Goal: Task Accomplishment & Management: Complete application form

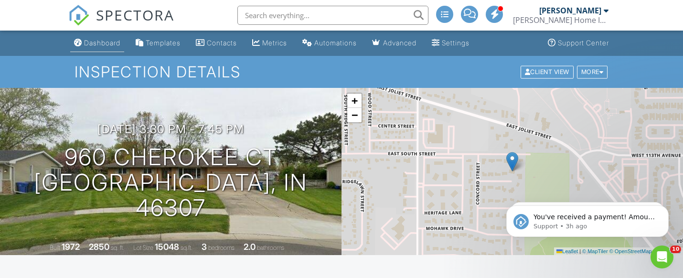
click at [100, 44] on div "Dashboard" at bounding box center [102, 43] width 36 height 8
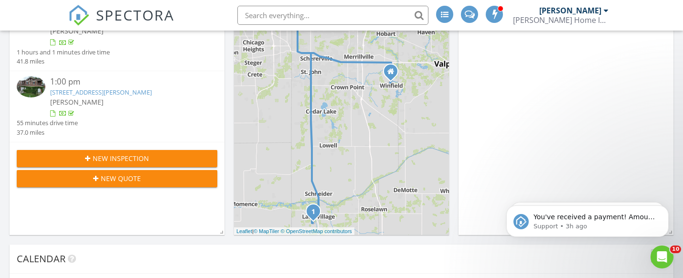
scroll to position [178, 0]
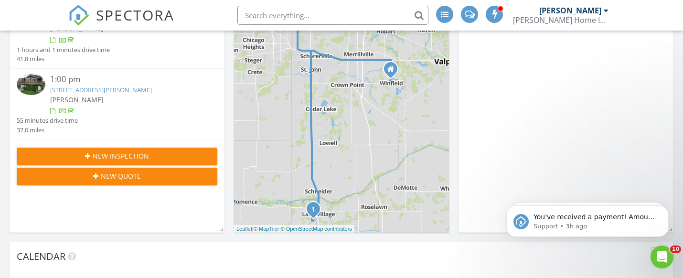
click at [106, 162] on button "New Inspection" at bounding box center [117, 156] width 201 height 17
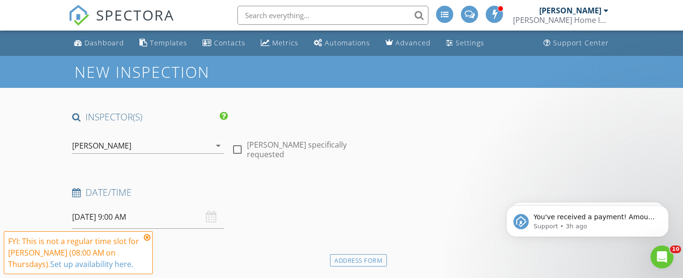
click at [122, 219] on input "08/28/2025 9:00 AM" at bounding box center [148, 216] width 152 height 23
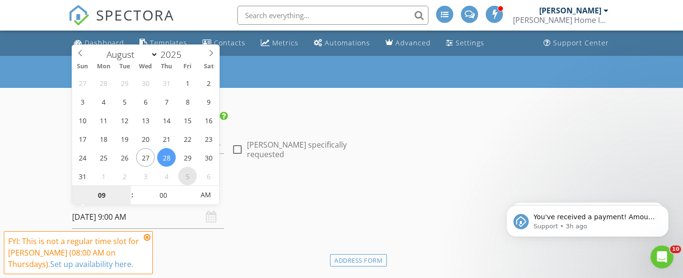
select select "8"
type input "09/05/2025 9:00 AM"
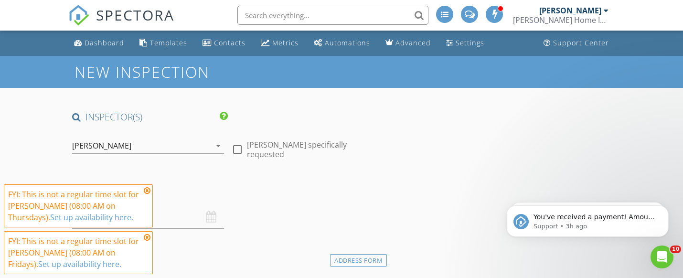
click at [149, 189] on icon at bounding box center [147, 191] width 7 height 8
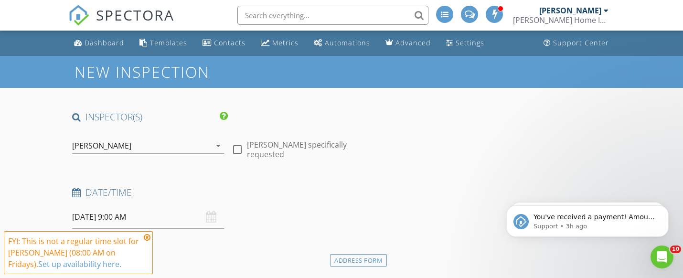
click at [119, 213] on input "09/05/2025 9:00 AM" at bounding box center [148, 216] width 152 height 23
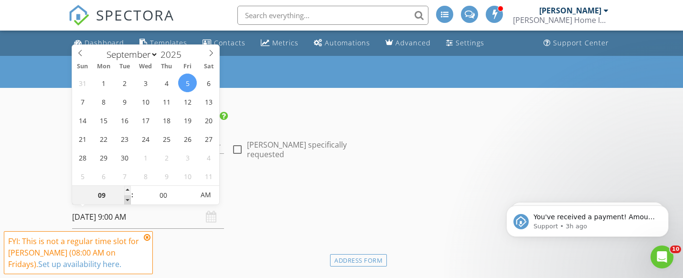
type input "08"
type input "09/05/2025 8:00 AM"
click at [130, 201] on span at bounding box center [127, 200] width 7 height 10
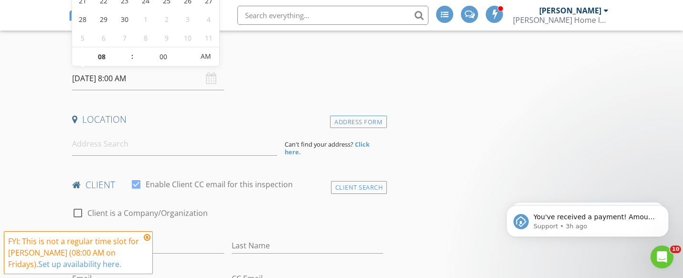
scroll to position [136, 0]
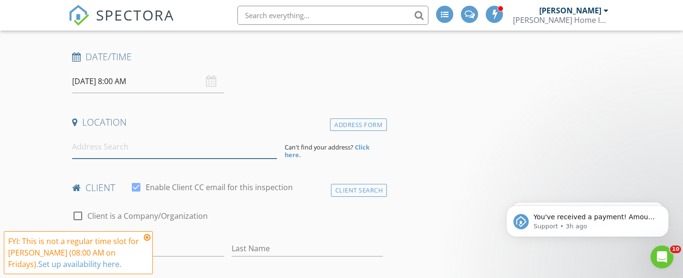
click at [141, 141] on input at bounding box center [174, 146] width 205 height 23
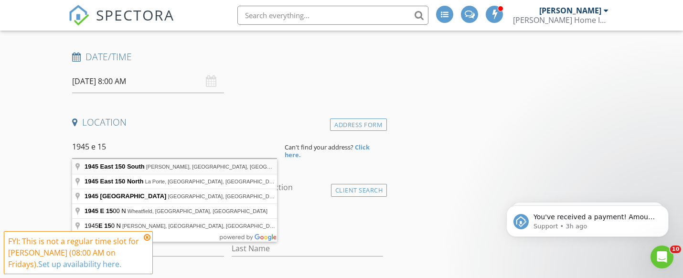
type input "1945 East 150 South, Knox, IN, USA"
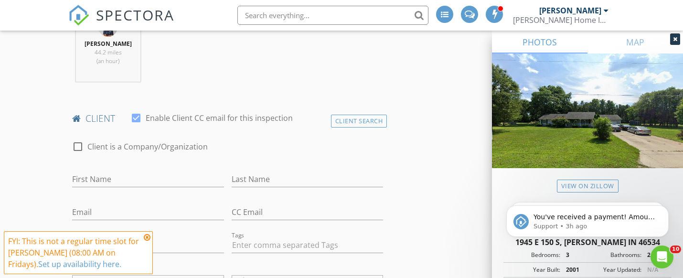
scroll to position [399, 0]
click at [172, 177] on input "First Name" at bounding box center [148, 181] width 152 height 16
type input "Nicole"
type input "Hamed"
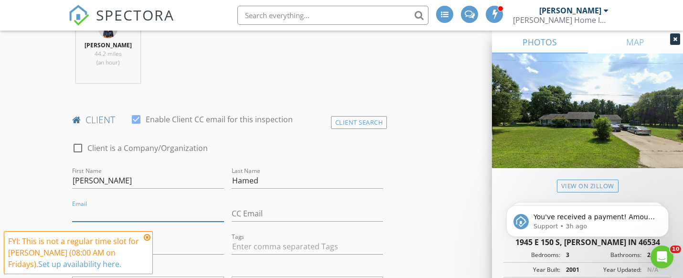
type input "b"
type input "vallegirl21.nv@gmail.com"
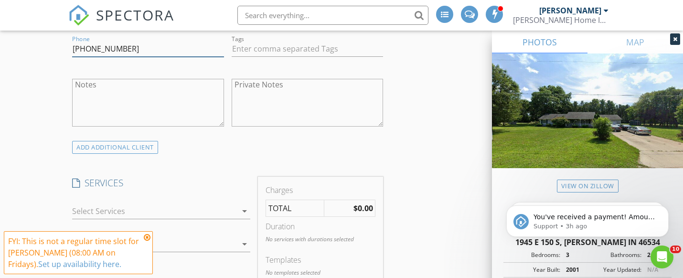
scroll to position [599, 0]
type input "219-902-5409"
click at [234, 207] on div at bounding box center [154, 208] width 165 height 15
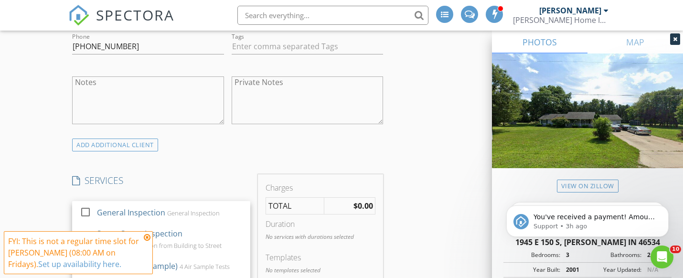
click at [234, 207] on div "General Inspection General Inspection" at bounding box center [170, 212] width 146 height 19
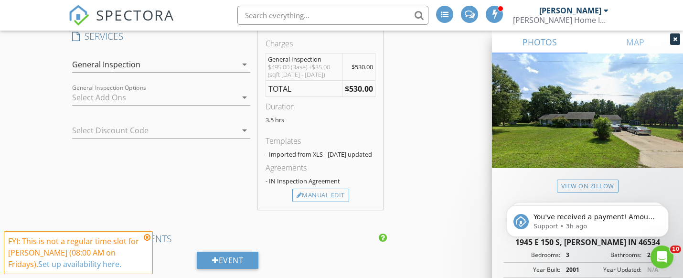
scroll to position [745, 0]
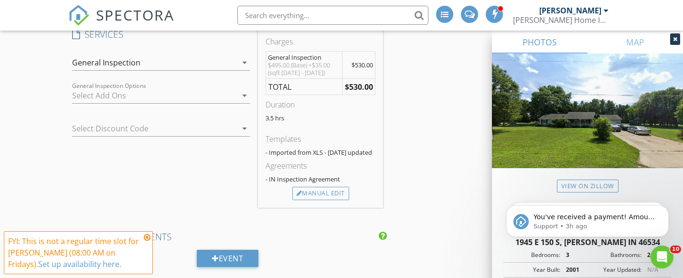
click at [118, 96] on div at bounding box center [154, 95] width 165 height 15
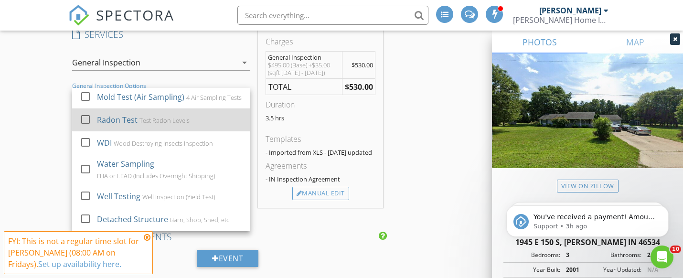
scroll to position [56, 0]
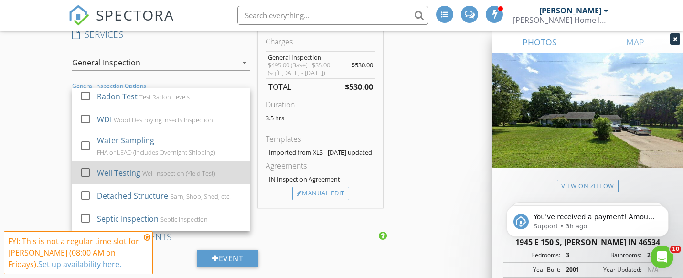
click at [115, 176] on div "Well Testing" at bounding box center [118, 172] width 43 height 11
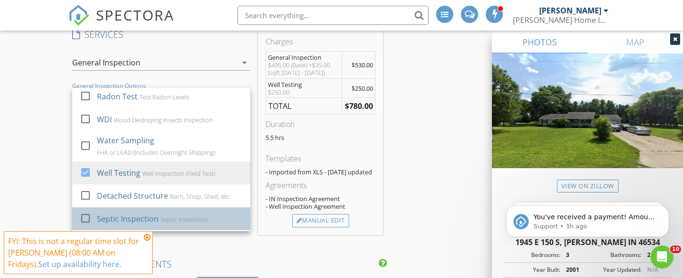
click at [125, 228] on div "Septic Inspection Septic Inspection" at bounding box center [170, 218] width 146 height 19
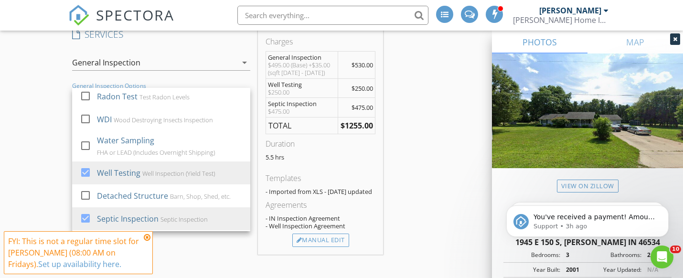
click at [430, 151] on div "INSPECTOR(S) check_box Colt Contreras PRIMARY Colt Contreras arrow_drop_down ch…" at bounding box center [341, 245] width 546 height 1758
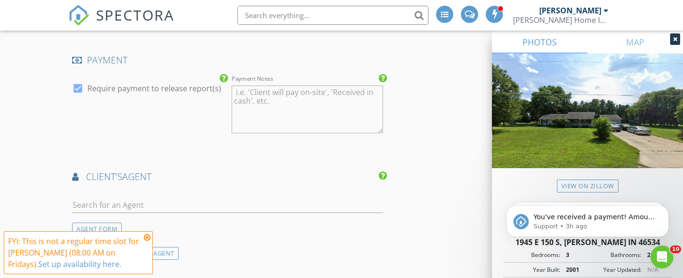
scroll to position [1062, 0]
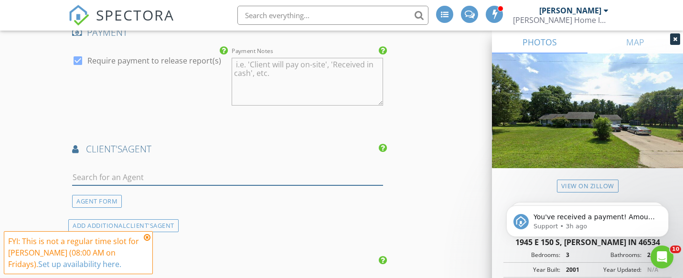
click at [313, 180] on input "text" at bounding box center [227, 178] width 311 height 16
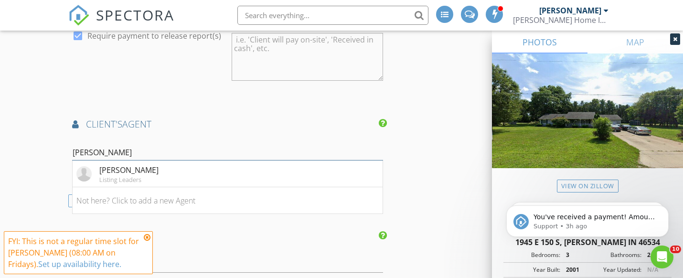
scroll to position [1095, 0]
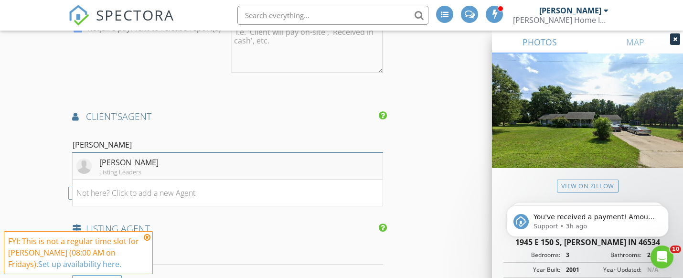
type input "Nina"
click at [202, 178] on li "Nina Wiseman Listing Leaders" at bounding box center [228, 166] width 310 height 27
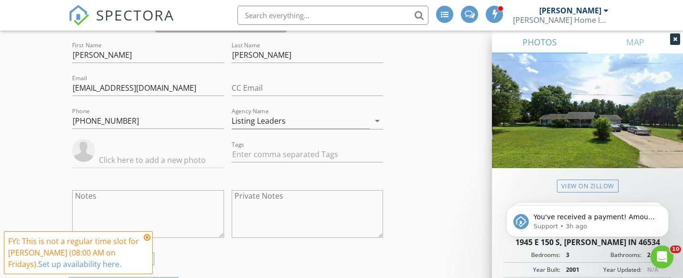
scroll to position [1421, 0]
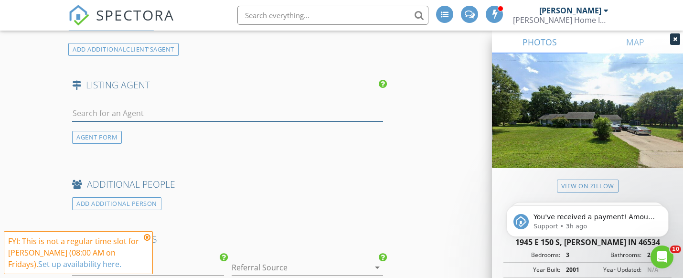
click at [210, 121] on input "text" at bounding box center [227, 114] width 311 height 16
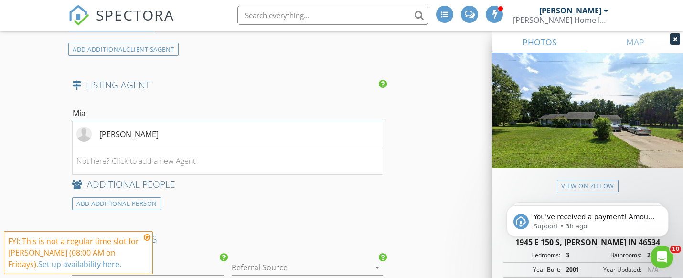
type input "Mia"
click at [203, 137] on li "Mia James" at bounding box center [228, 134] width 310 height 27
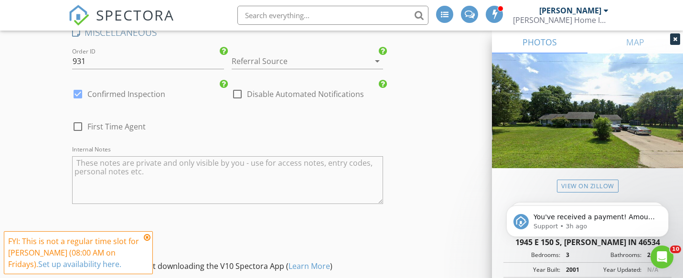
scroll to position [1851, 0]
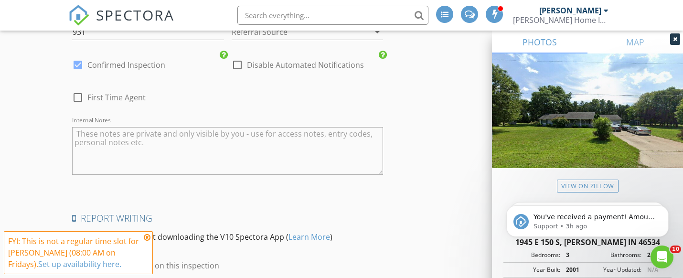
click at [306, 40] on div at bounding box center [294, 31] width 125 height 15
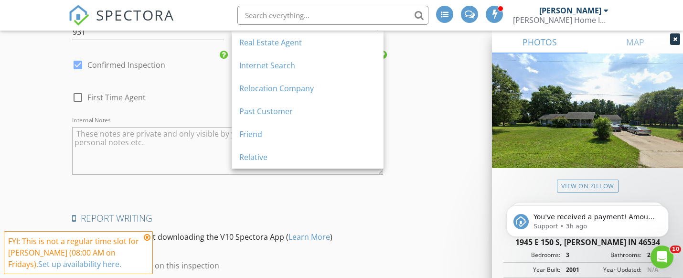
click at [306, 43] on div "Real Estate Agent" at bounding box center [307, 42] width 137 height 11
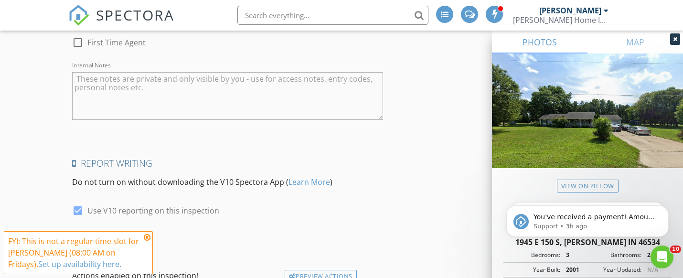
scroll to position [1996, 0]
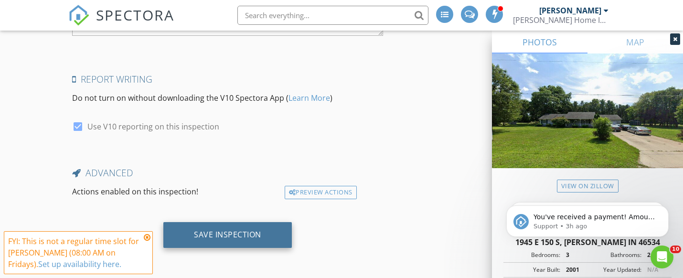
click at [213, 232] on div "Save Inspection" at bounding box center [227, 235] width 67 height 10
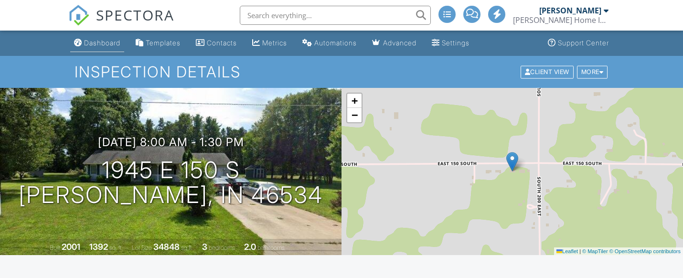
click at [110, 43] on div "Dashboard" at bounding box center [102, 43] width 36 height 8
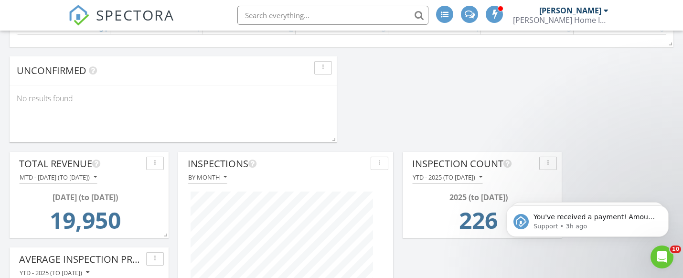
scroll to position [839, 0]
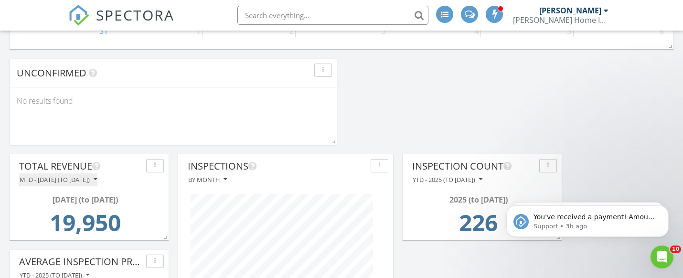
click at [97, 180] on div "MTD - [DATE] (to [DATE])" at bounding box center [58, 179] width 77 height 7
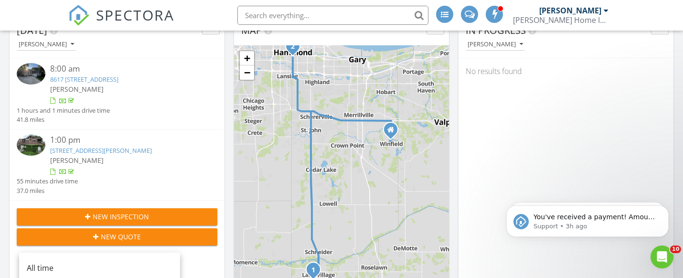
scroll to position [0, 0]
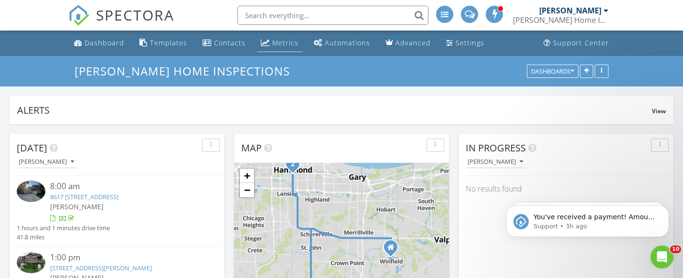
click at [272, 47] on div "Metrics" at bounding box center [285, 42] width 26 height 9
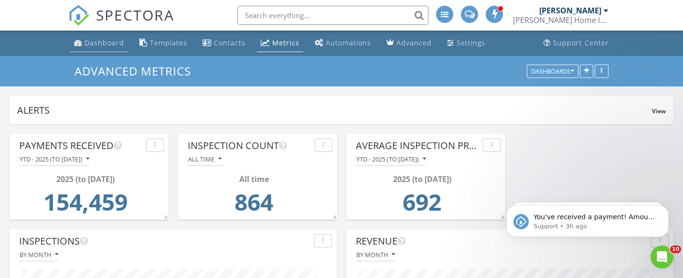
click at [117, 41] on div "Dashboard" at bounding box center [105, 42] width 40 height 9
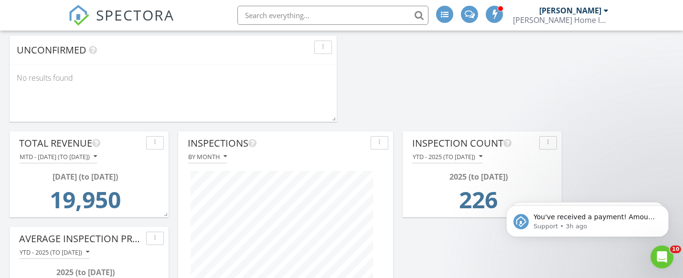
scroll to position [861, 0]
click at [97, 158] on div "MTD - [DATE] (to [DATE])" at bounding box center [58, 157] width 77 height 7
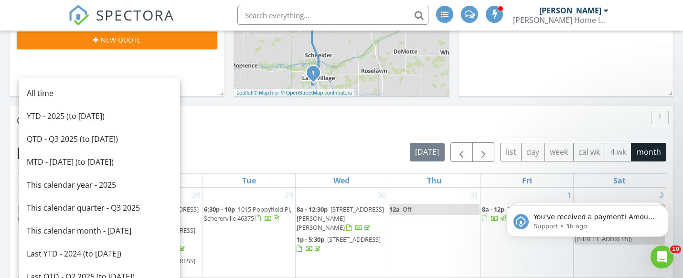
scroll to position [309, 0]
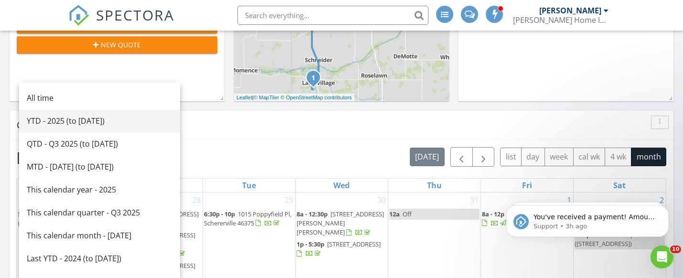
click at [88, 123] on div "YTD - 2025 (to [DATE])" at bounding box center [100, 120] width 146 height 11
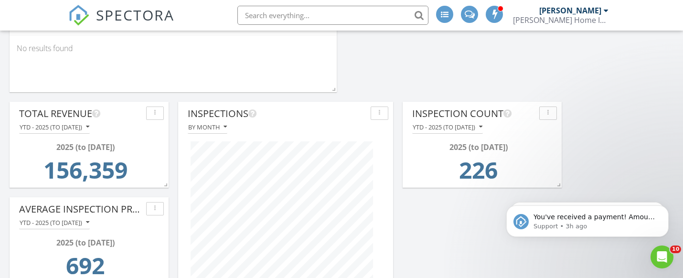
scroll to position [893, 0]
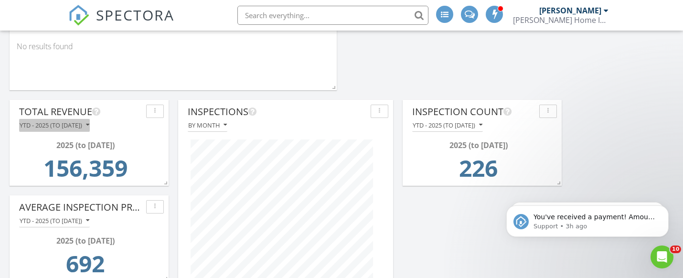
click at [72, 126] on div "YTD - 2025 (to [DATE])" at bounding box center [55, 125] width 70 height 7
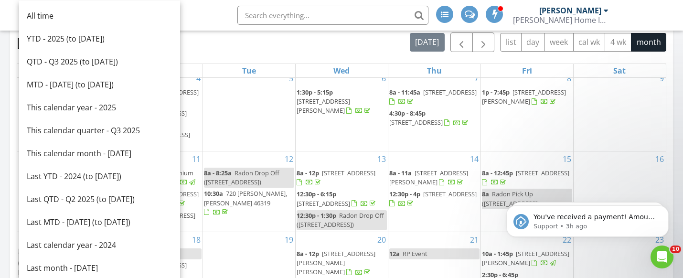
scroll to position [425, 0]
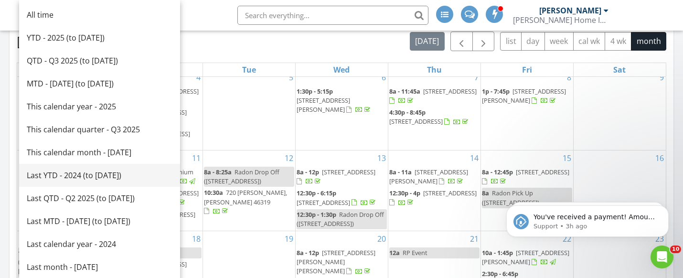
click at [76, 177] on div "Last YTD - 2024 (to [DATE])" at bounding box center [100, 175] width 146 height 11
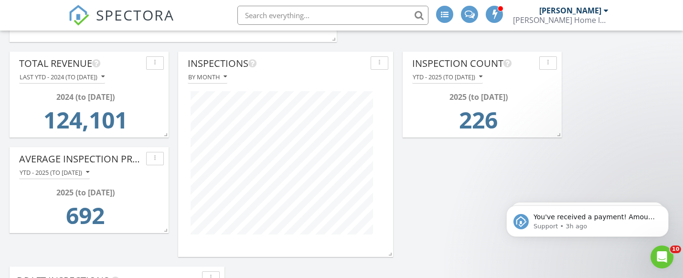
scroll to position [943, 0]
click at [72, 74] on div "Last YTD - 2024 (to [DATE])" at bounding box center [62, 76] width 85 height 7
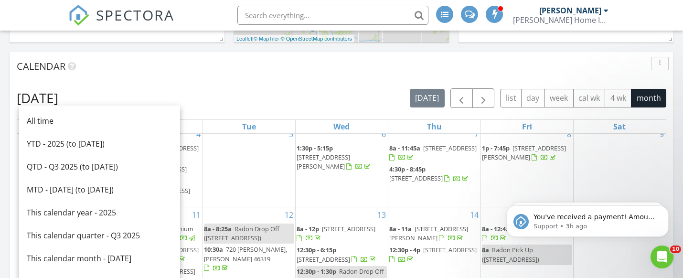
scroll to position [365, 0]
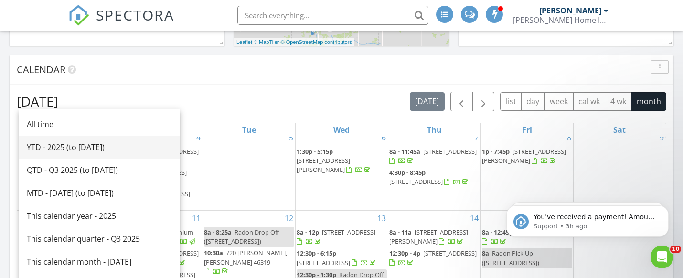
click at [89, 154] on link "YTD - 2025 (to [DATE])" at bounding box center [99, 147] width 161 height 23
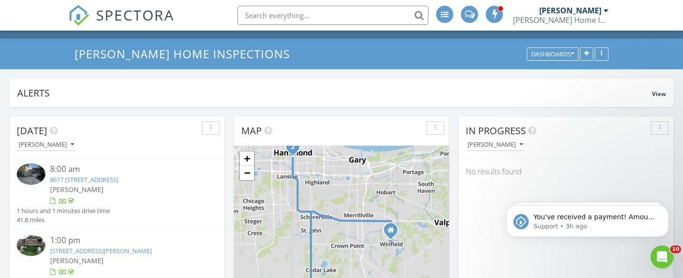
scroll to position [0, 0]
